Goal: Information Seeking & Learning: Check status

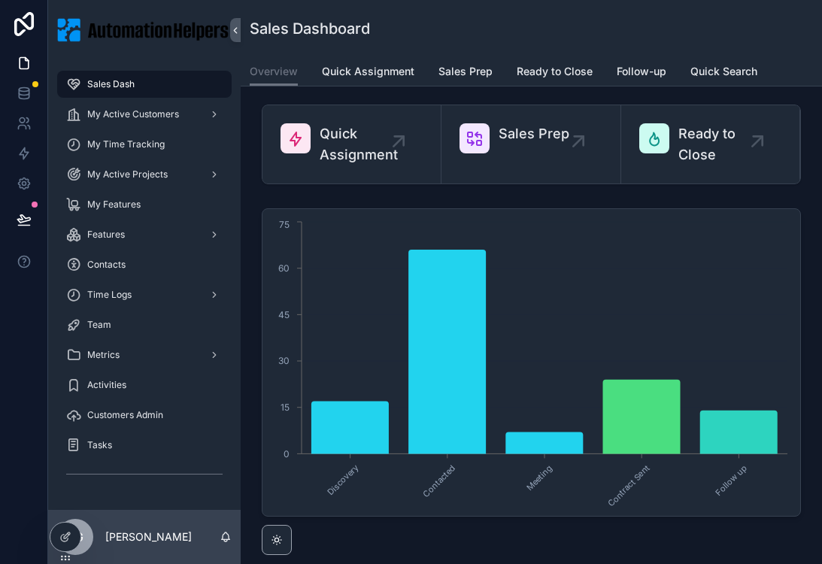
click at [90, 445] on div "EG" at bounding box center [75, 537] width 36 height 36
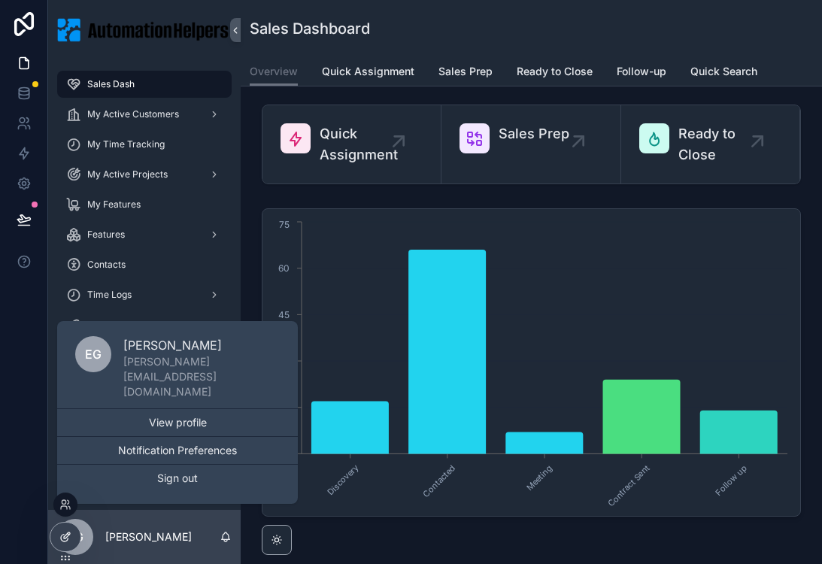
click at [64, 445] on icon at bounding box center [67, 536] width 6 height 6
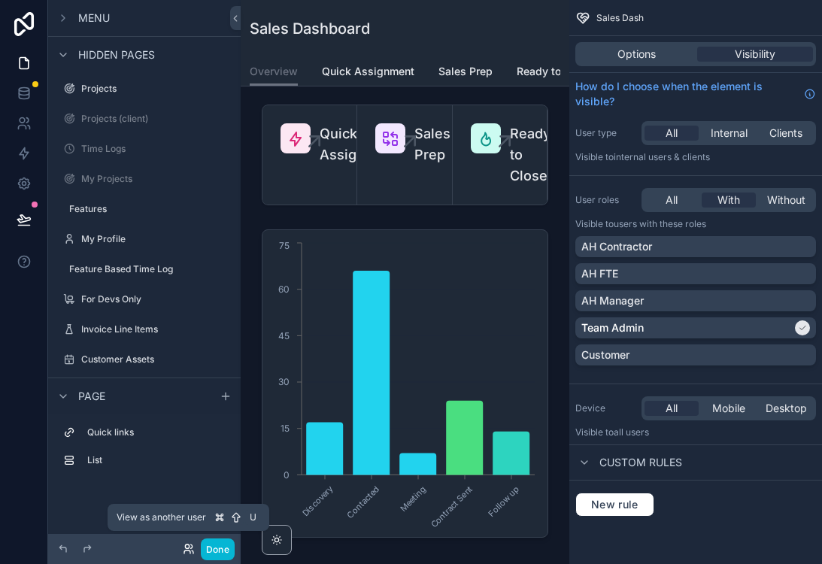
click at [187, 445] on icon at bounding box center [187, 547] width 4 height 4
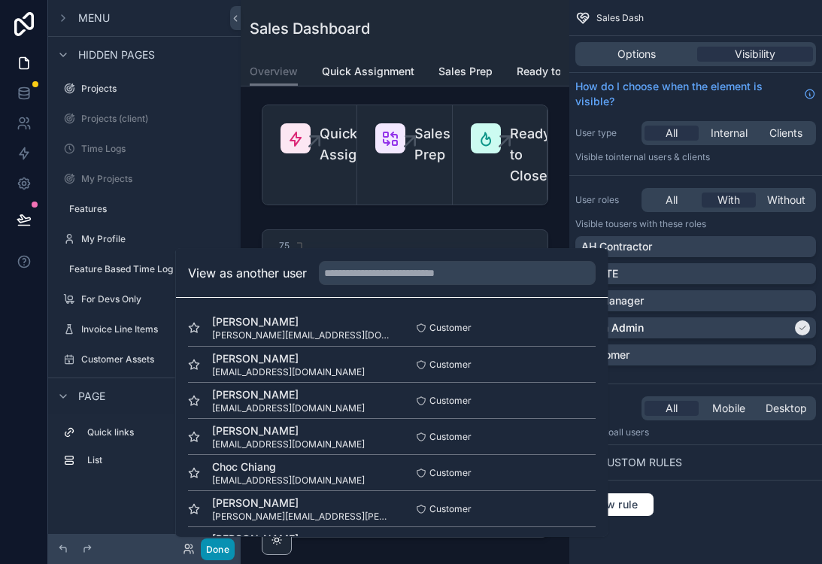
click at [217, 445] on button "Done" at bounding box center [218, 550] width 34 height 22
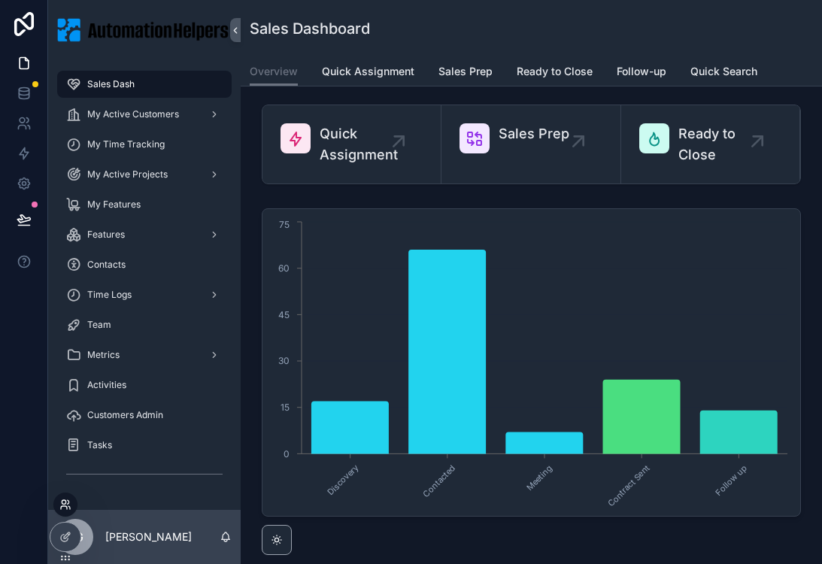
click at [68, 445] on icon at bounding box center [65, 505] width 12 height 12
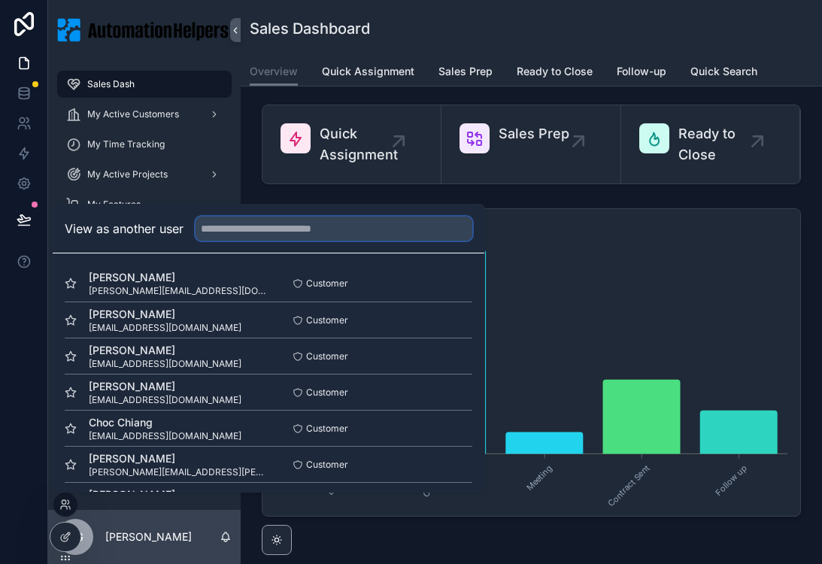
click at [295, 227] on input "text" at bounding box center [334, 229] width 277 height 24
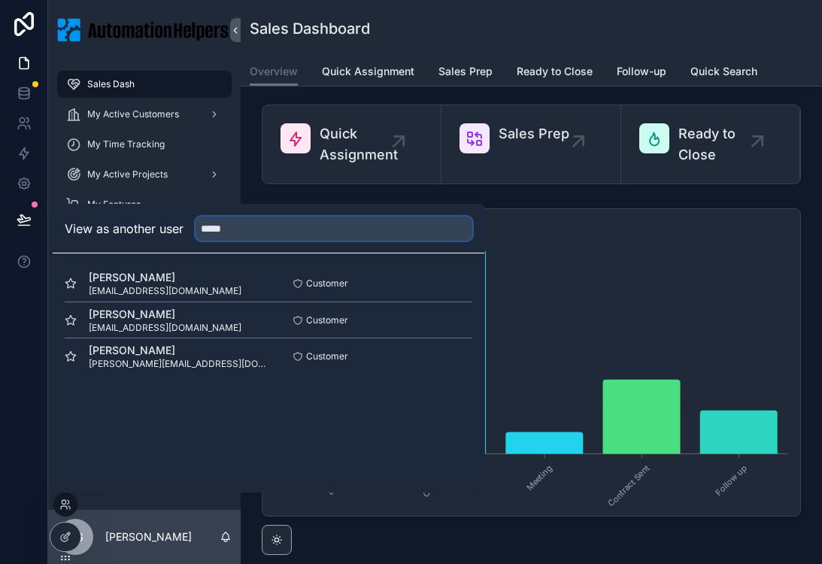
type input "*****"
click at [451, 320] on button "Select" at bounding box center [452, 320] width 39 height 22
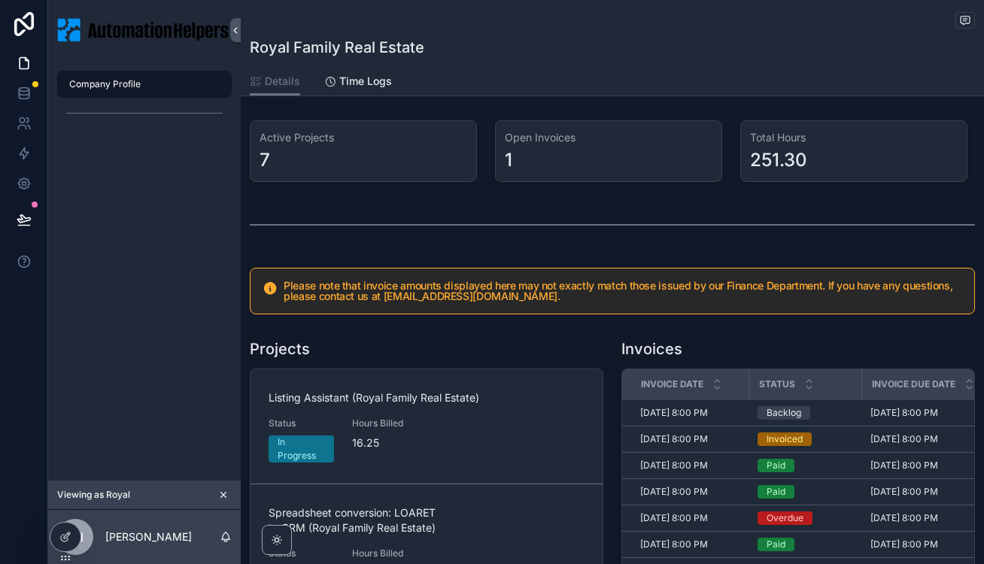
click at [392, 150] on div "7" at bounding box center [363, 160] width 208 height 24
click at [275, 147] on div "Active Projects 7" at bounding box center [363, 151] width 227 height 62
click at [283, 87] on span "Details" at bounding box center [282, 81] width 35 height 15
click at [353, 85] on span "Time Logs" at bounding box center [365, 81] width 53 height 15
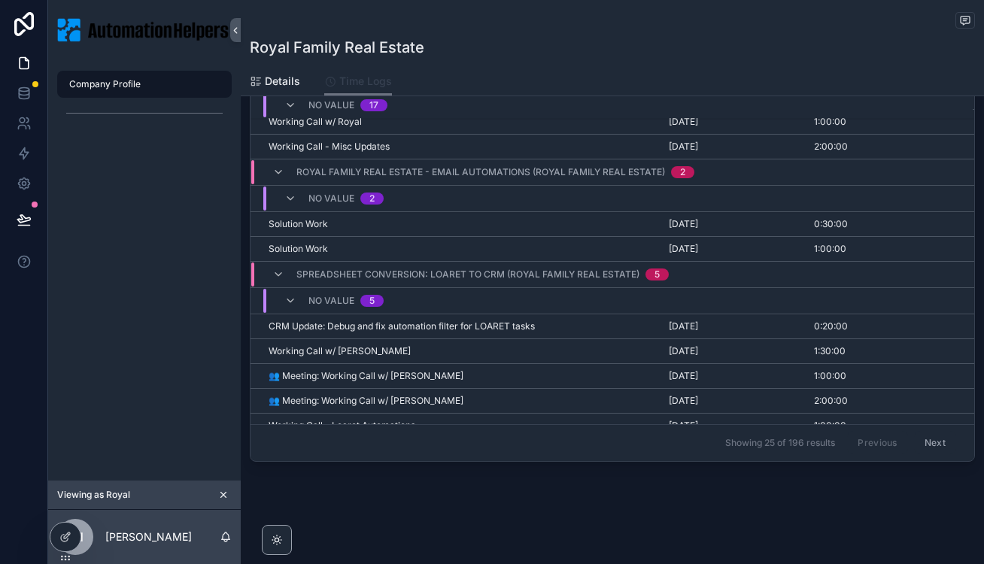
scroll to position [492, 0]
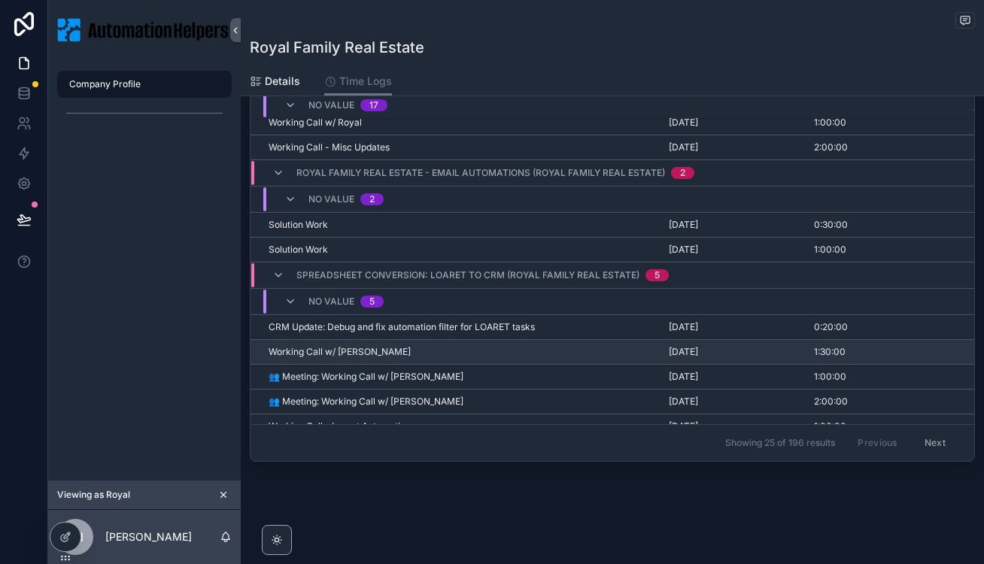
click at [343, 354] on span "Working Call w/ [PERSON_NAME]" at bounding box center [340, 352] width 142 height 12
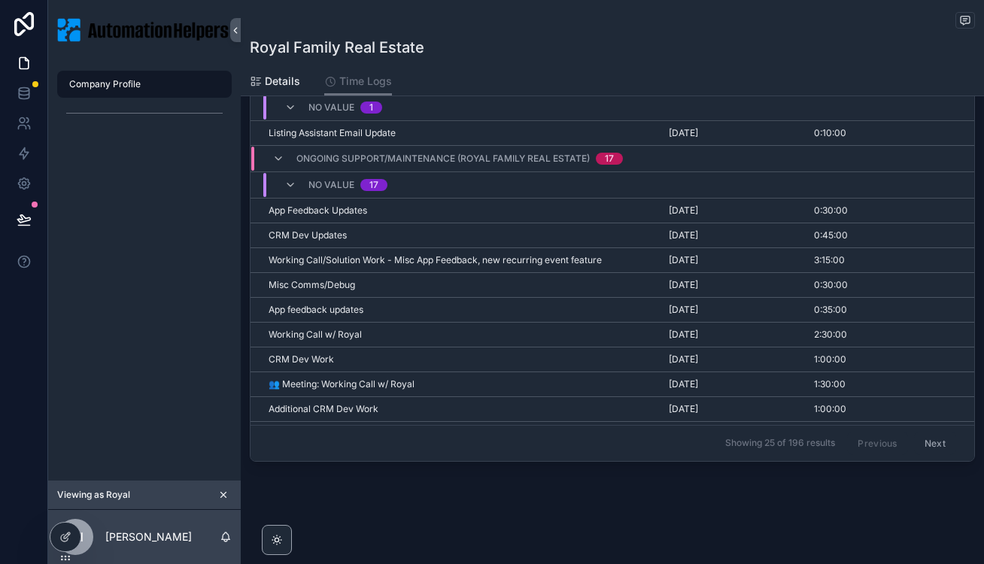
scroll to position [0, 0]
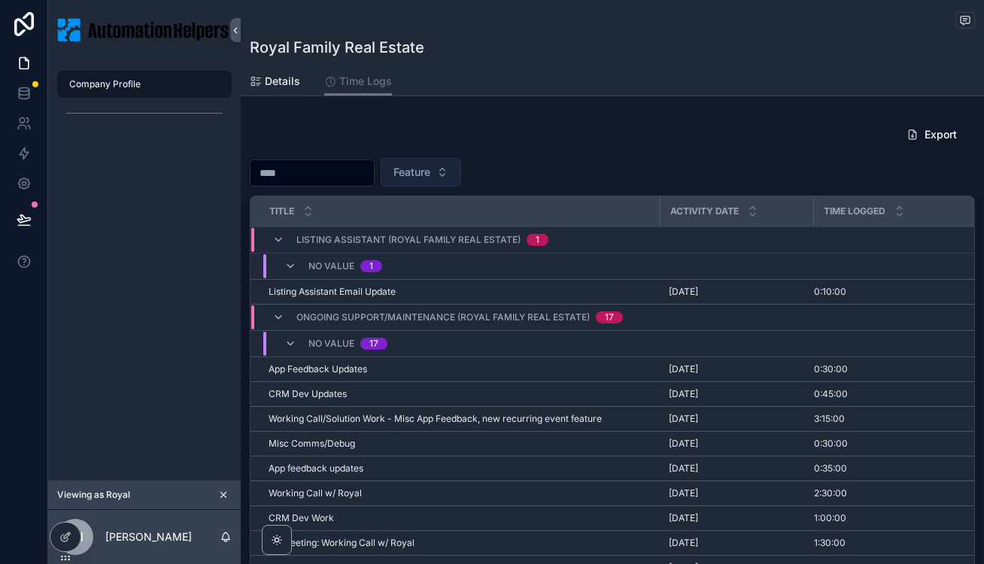
click at [430, 168] on span "Feature" at bounding box center [411, 172] width 37 height 15
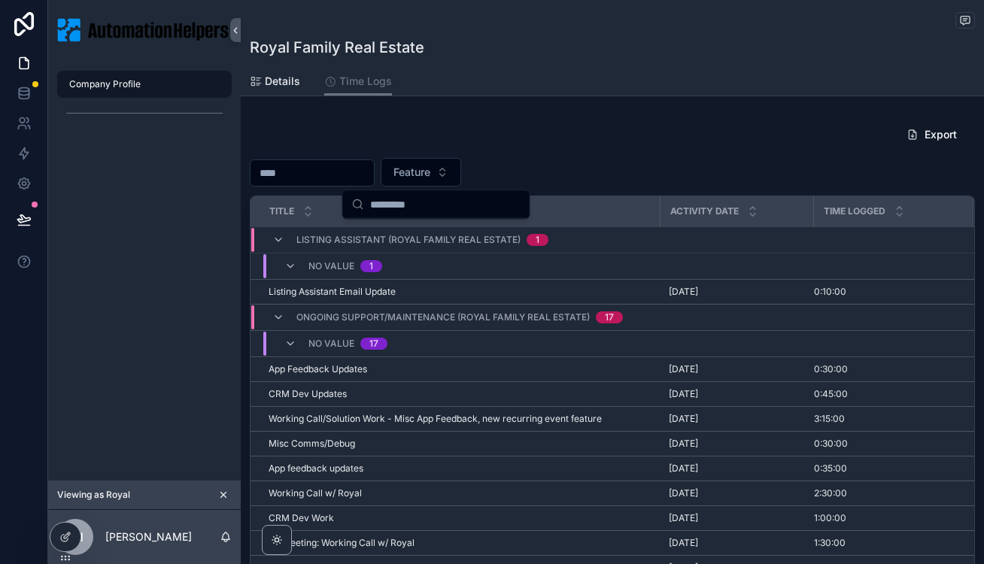
click at [499, 132] on div "Export" at bounding box center [612, 134] width 725 height 29
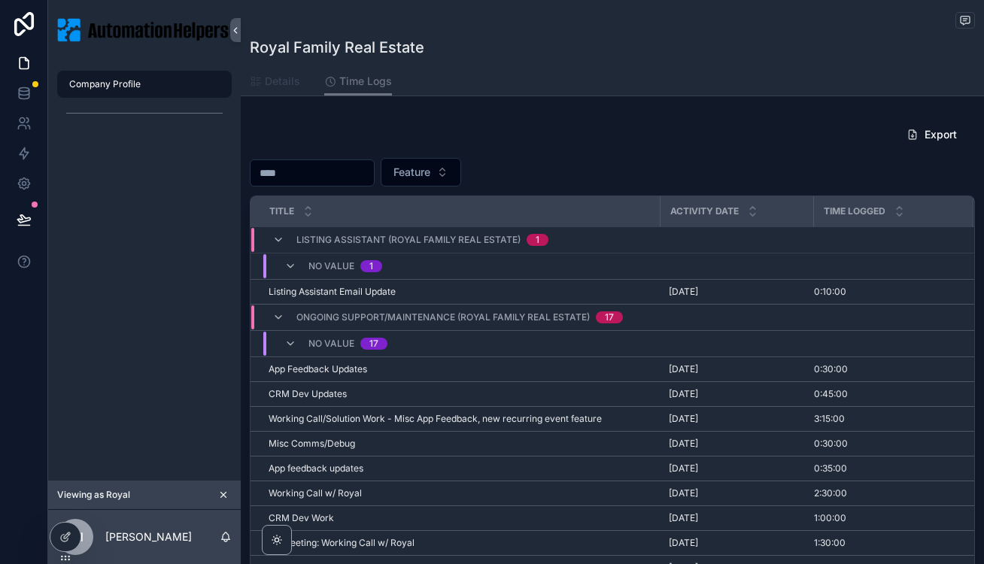
click at [287, 85] on span "Details" at bounding box center [282, 81] width 35 height 15
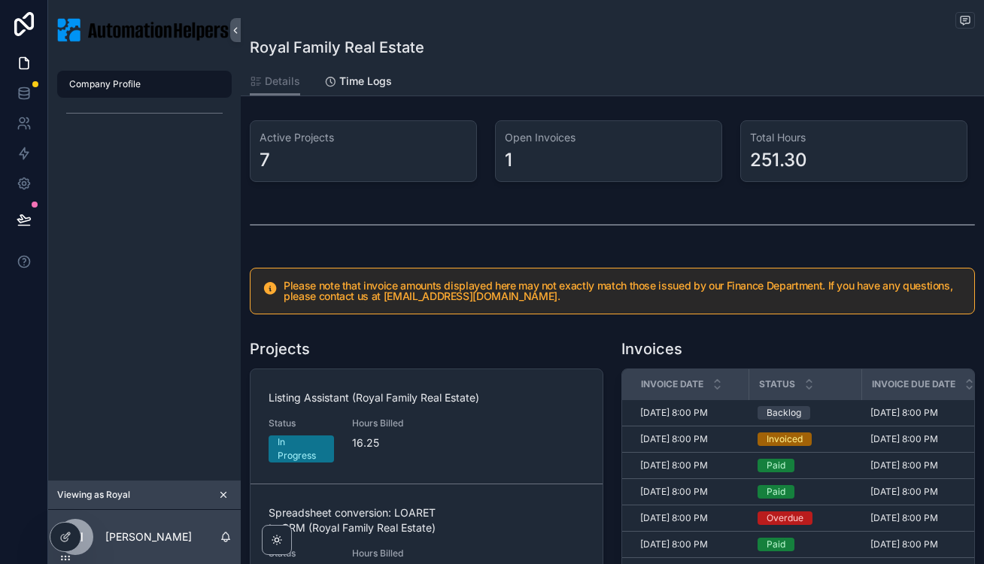
drag, startPoint x: 289, startPoint y: 283, endPoint x: 553, endPoint y: 301, distance: 264.6
click at [553, 300] on h5 "Please note that invoice amounts displayed here may not exactly match those iss…" at bounding box center [623, 291] width 678 height 21
click at [609, 325] on div "Active Projects 7 Open Invoices 1 Total Hours 251.30 Please note that invoice a…" at bounding box center [612, 456] width 743 height 684
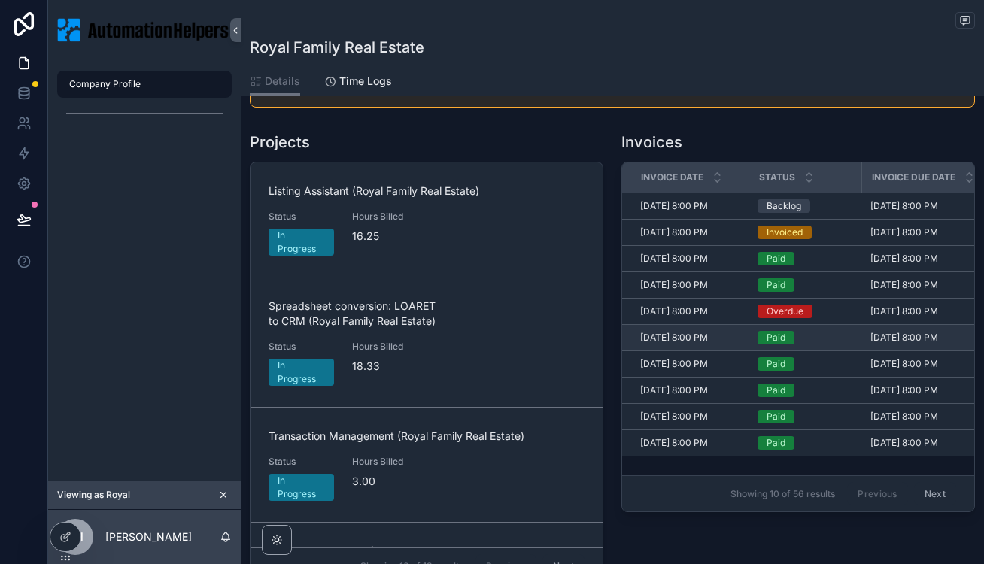
scroll to position [201, 0]
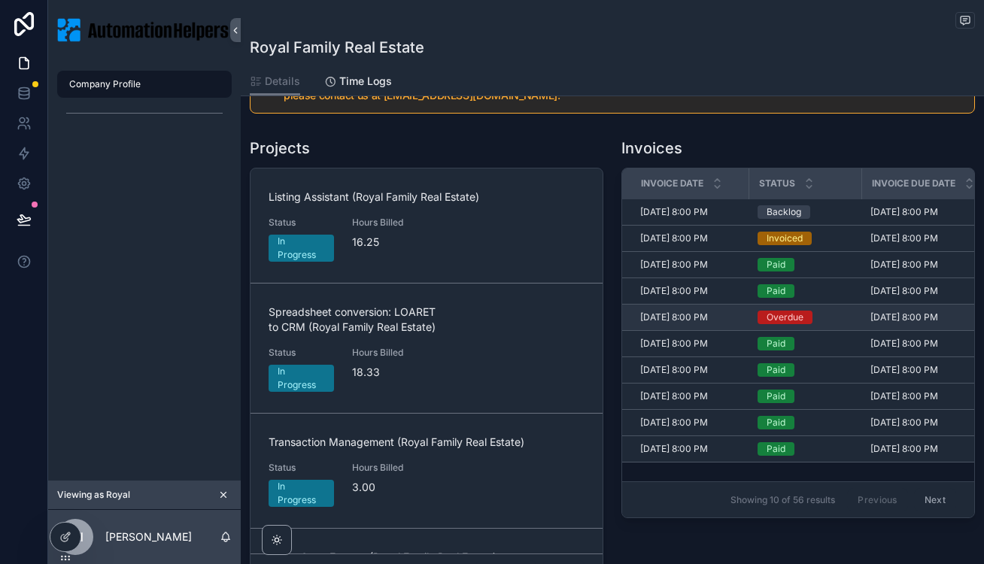
click at [742, 317] on td "[DATE] 8:00 PM [DATE] 8:00 PM" at bounding box center [685, 318] width 126 height 26
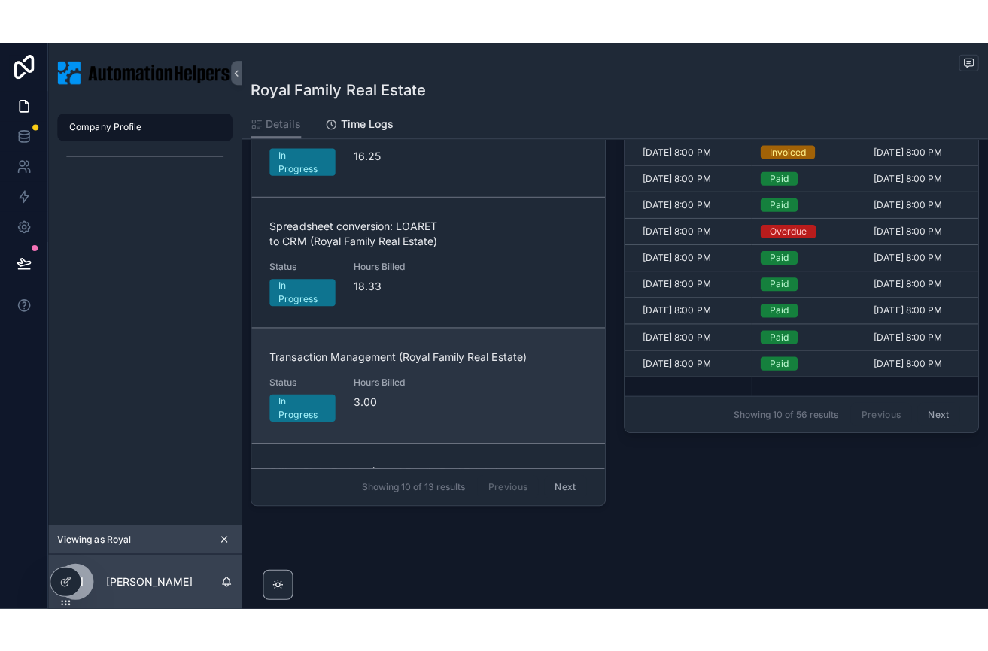
scroll to position [0, 0]
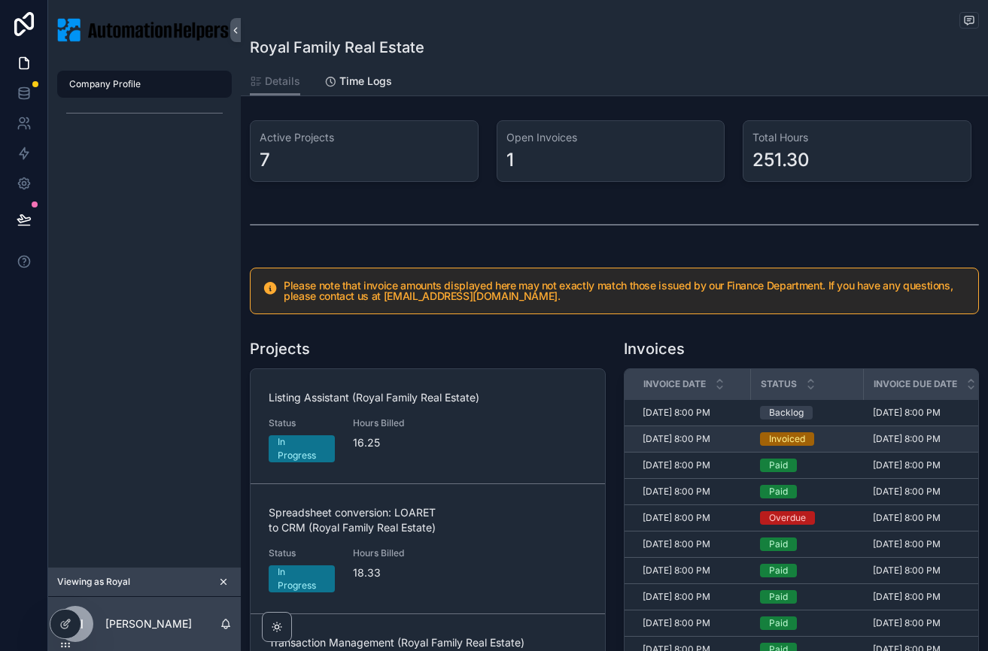
click at [821, 445] on div "Invoiced" at bounding box center [807, 439] width 95 height 14
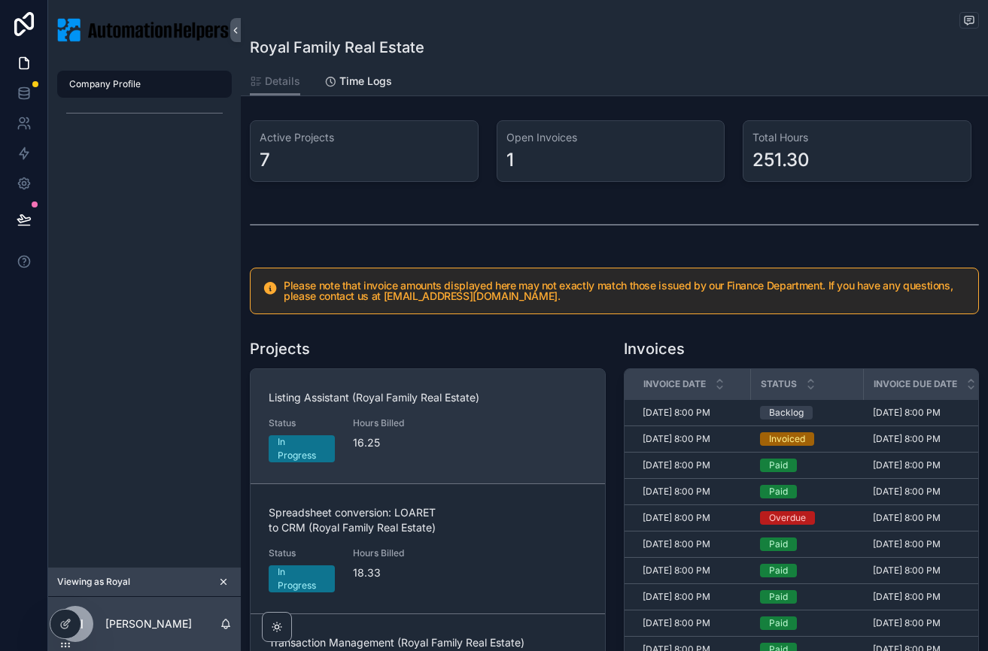
click at [445, 443] on div "Listing Assistant (Royal Family Real Estate) Status In Progress Hours Billed 16…" at bounding box center [428, 426] width 318 height 72
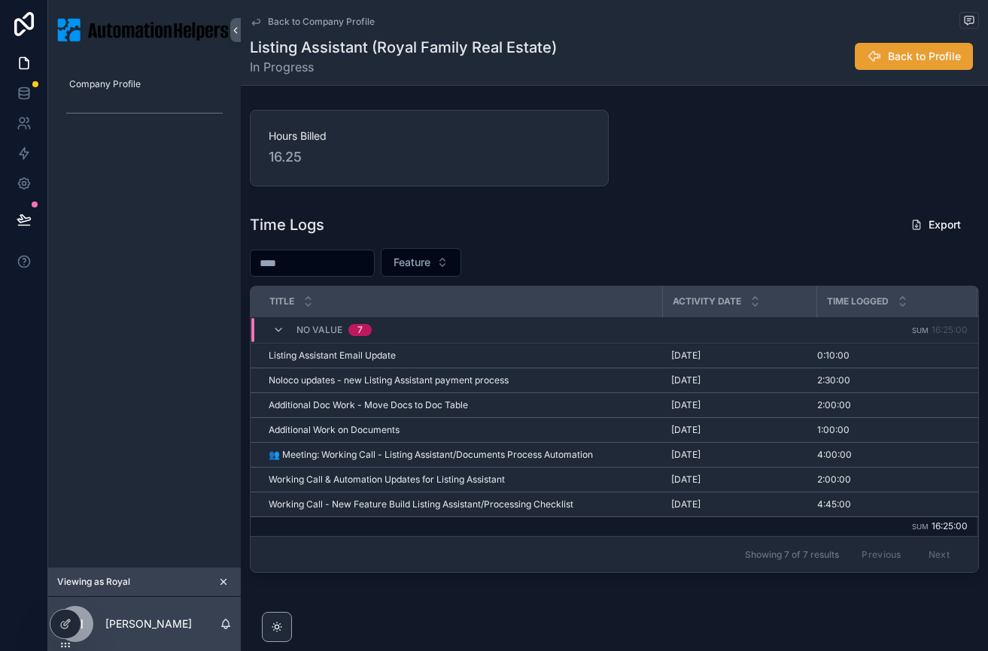
click at [821, 59] on span "Back to Profile" at bounding box center [924, 56] width 73 height 15
